Goal: Transaction & Acquisition: Purchase product/service

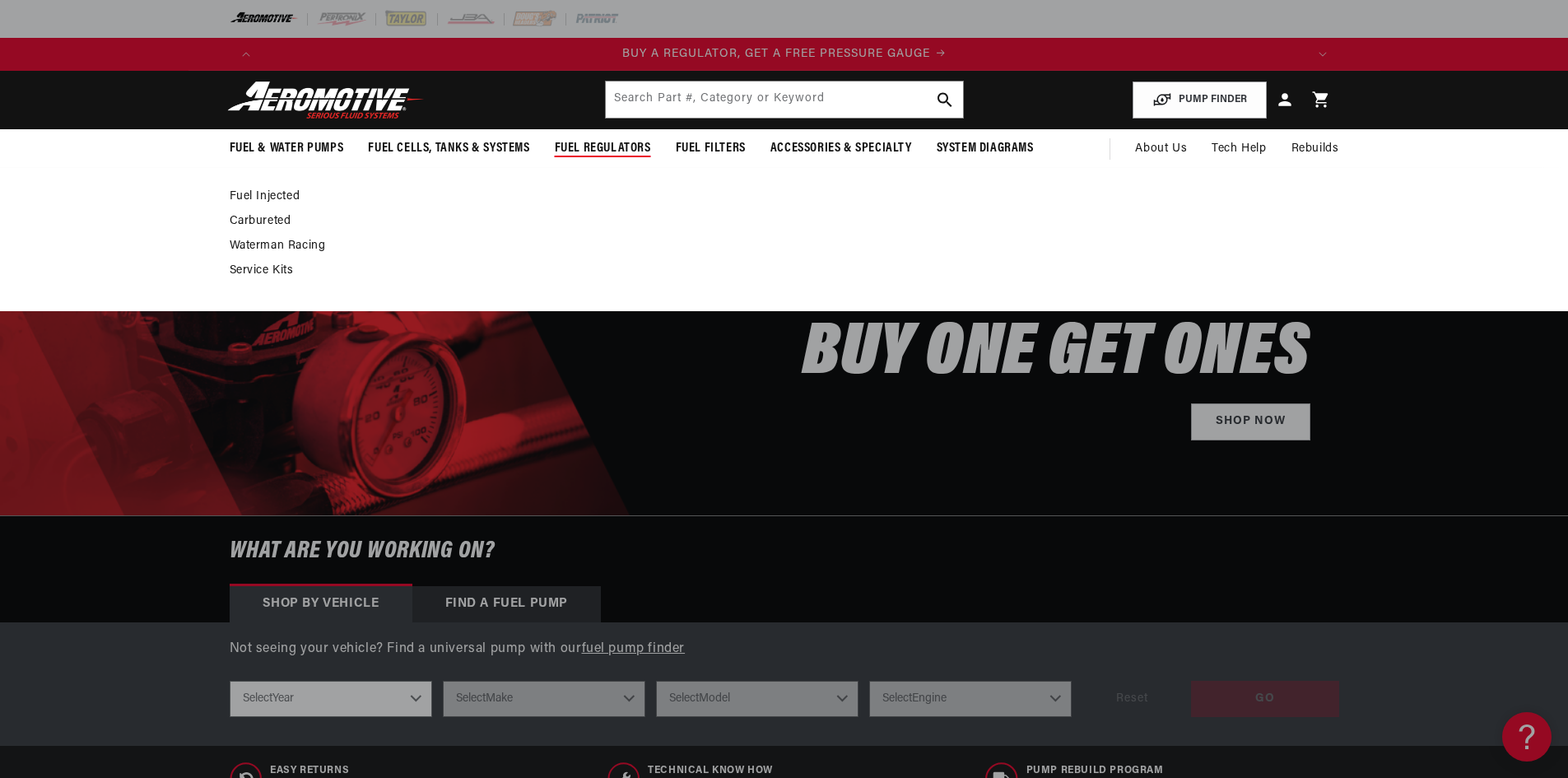
click at [598, 143] on span "Fuel Regulators" at bounding box center [603, 149] width 97 height 18
click at [267, 197] on link "Fuel Injected" at bounding box center [776, 196] width 1093 height 15
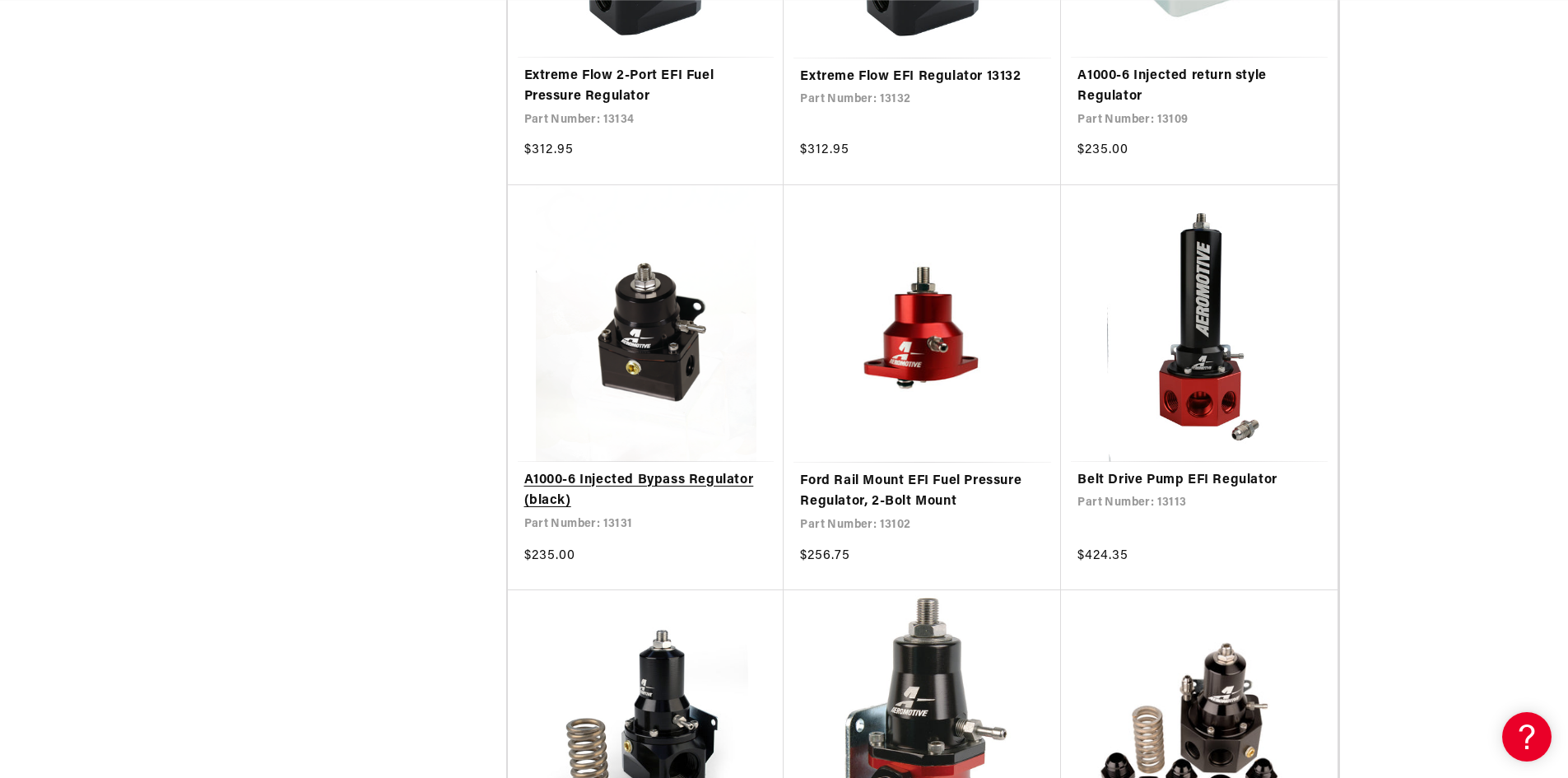
click at [654, 470] on link "A1000-6 Injected Bypass Regulator (black)" at bounding box center [646, 491] width 243 height 42
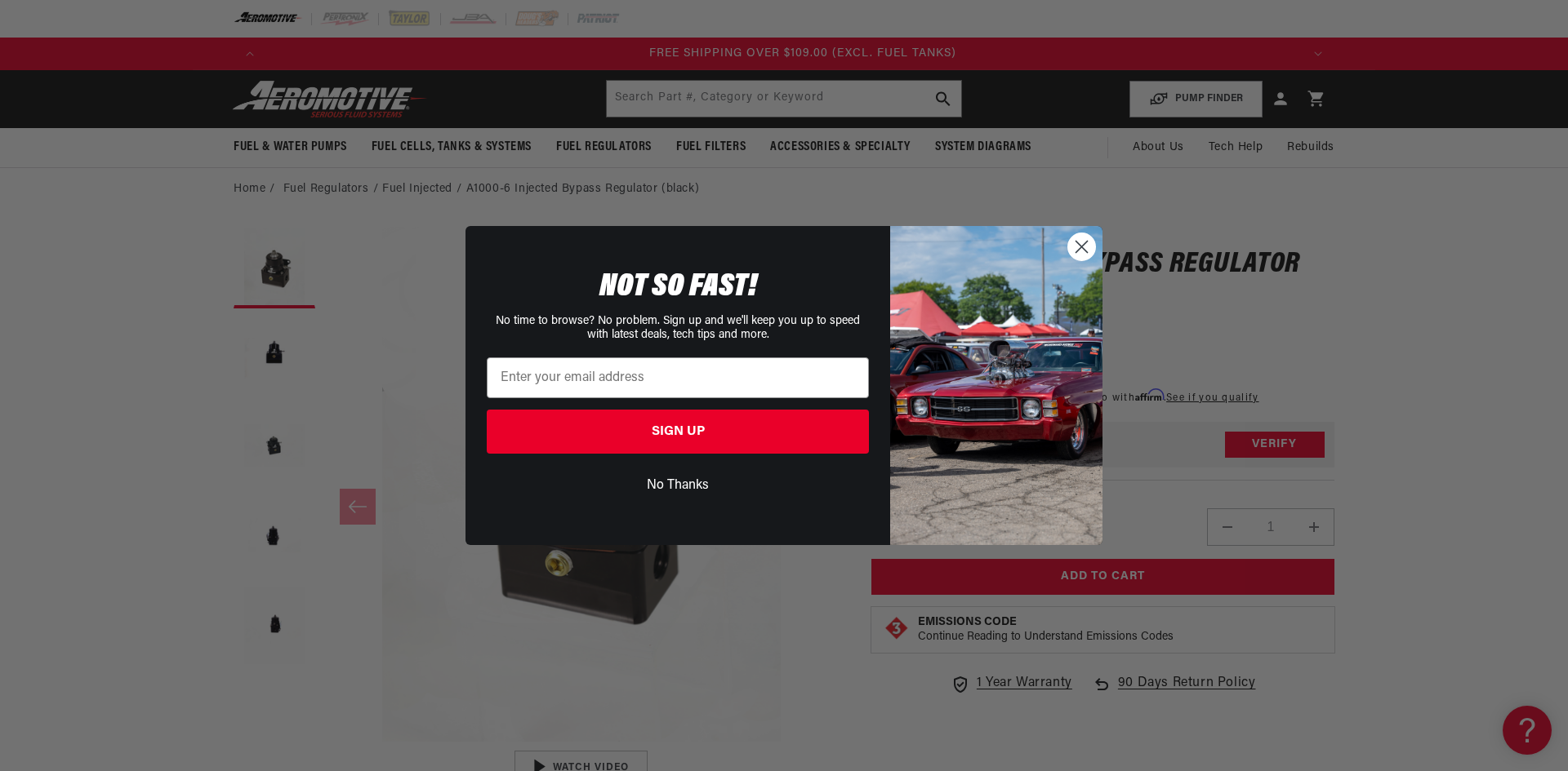
click at [1080, 245] on icon "Close dialog" at bounding box center [1082, 247] width 12 height 12
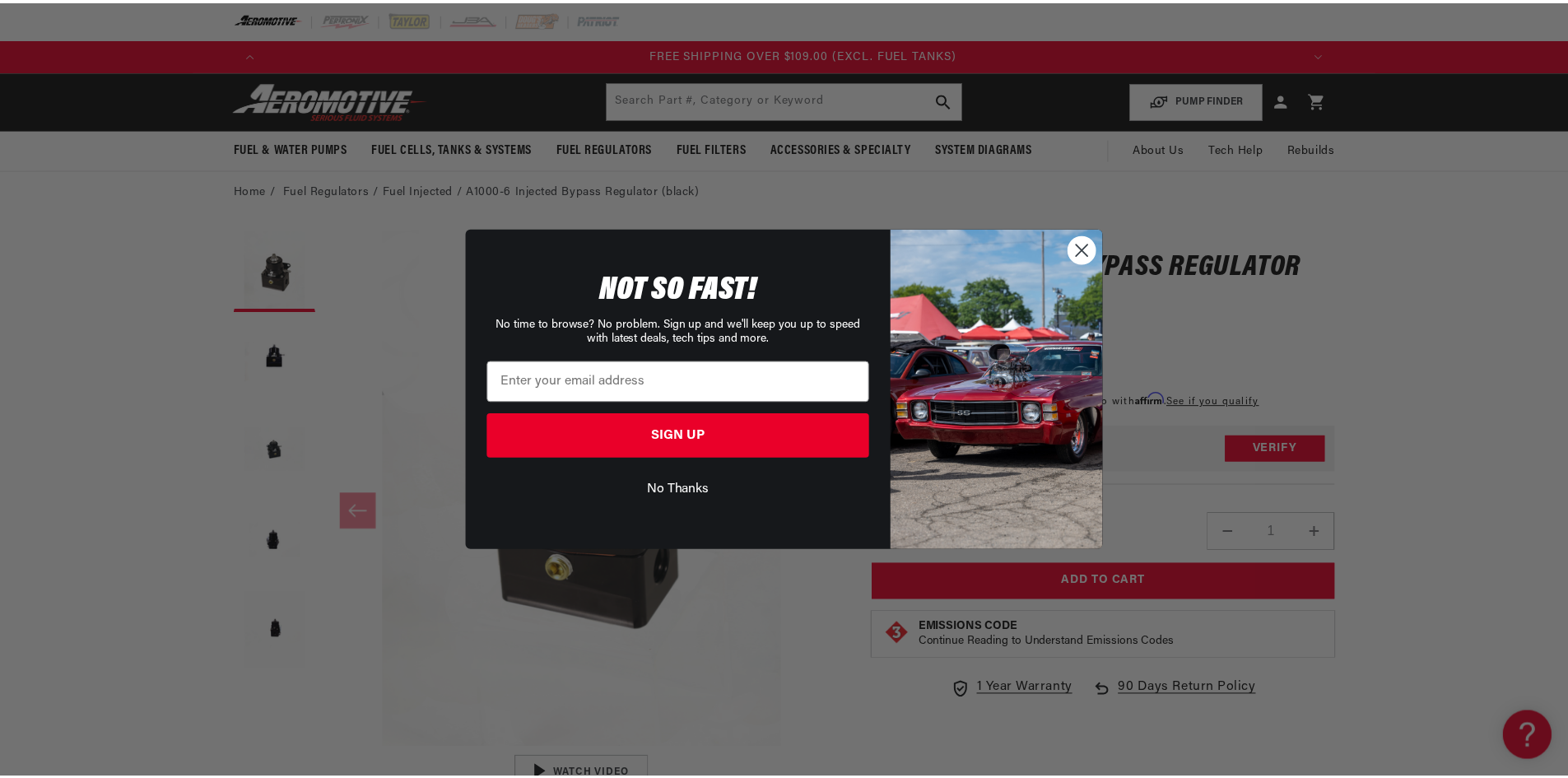
scroll to position [0, 3132]
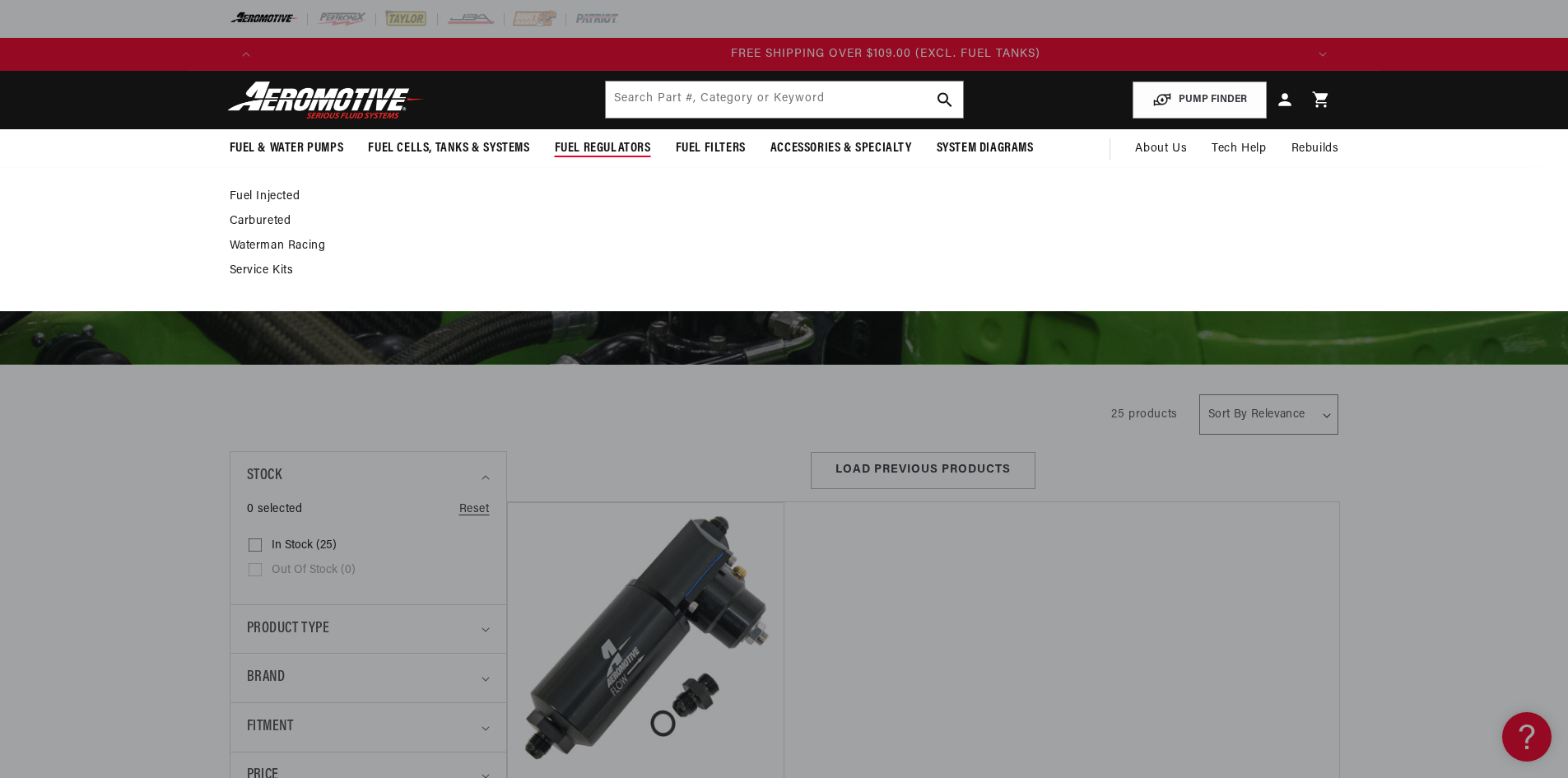
scroll to position [0, 3132]
click at [280, 193] on link "Fuel Injected" at bounding box center [776, 196] width 1093 height 15
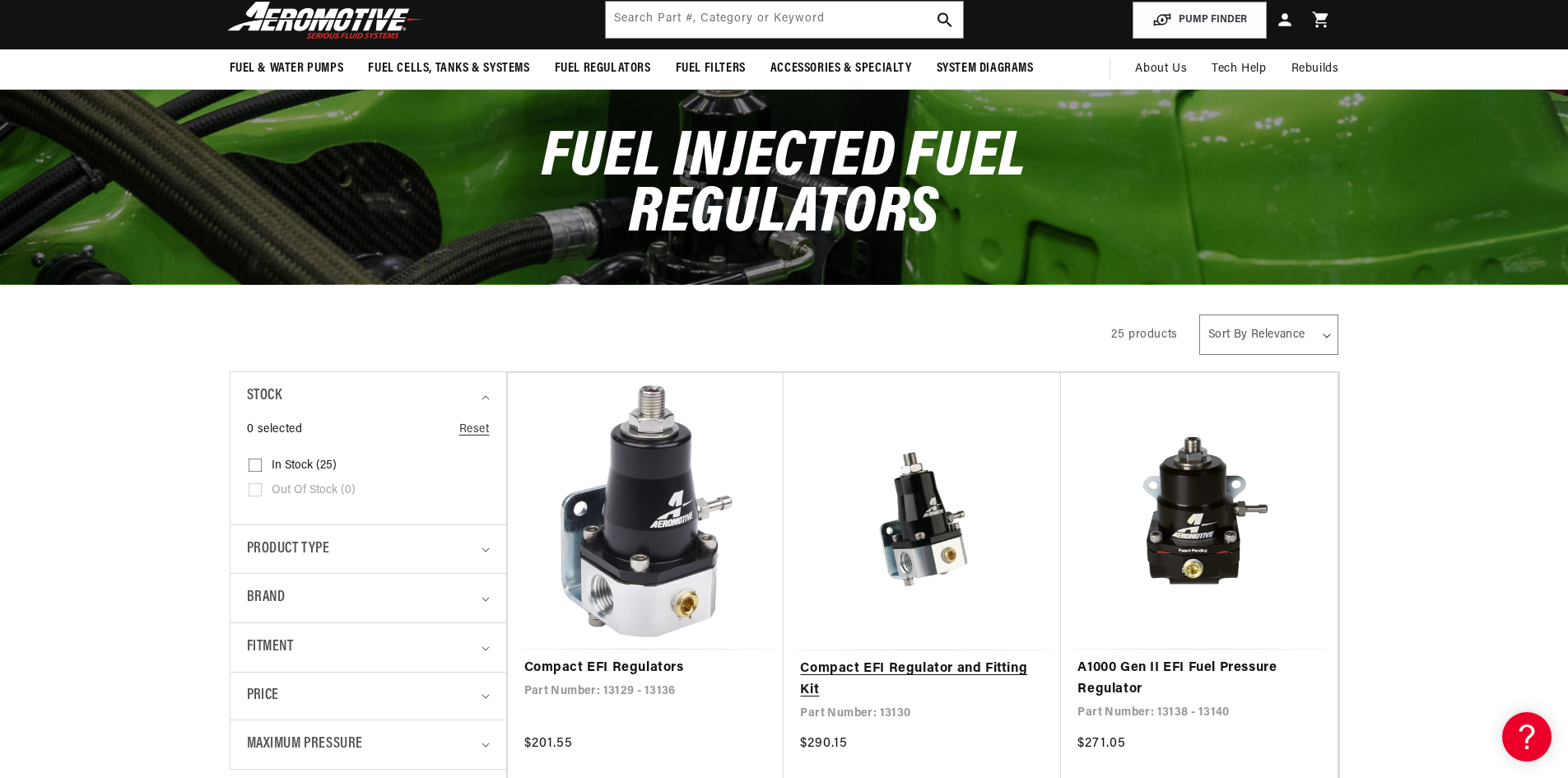
scroll to position [248, 0]
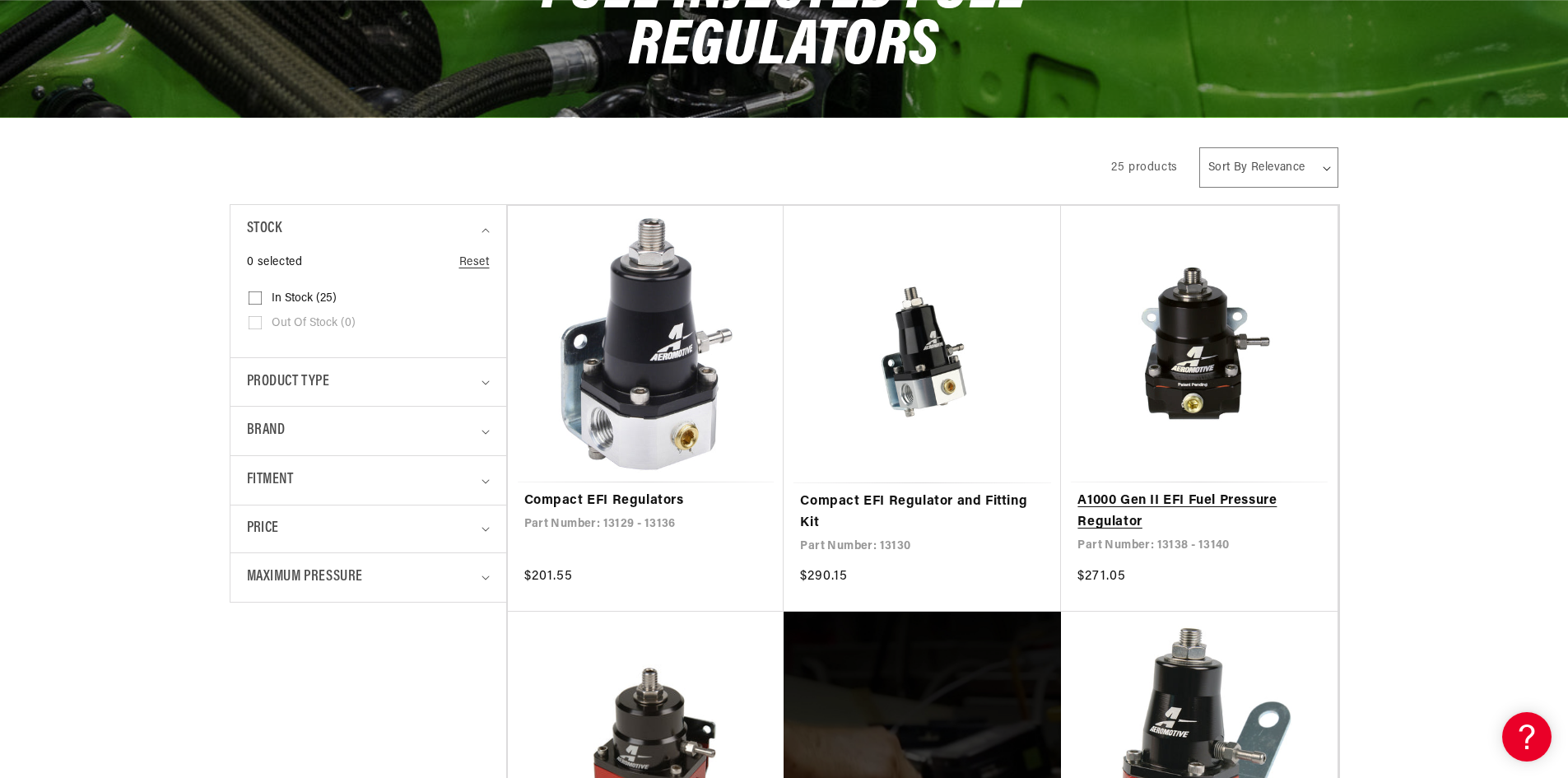
click at [1190, 491] on link "A1000 Gen II EFI Fuel Pressure Regulator" at bounding box center [1199, 512] width 243 height 42
